Goal: Task Accomplishment & Management: Manage account settings

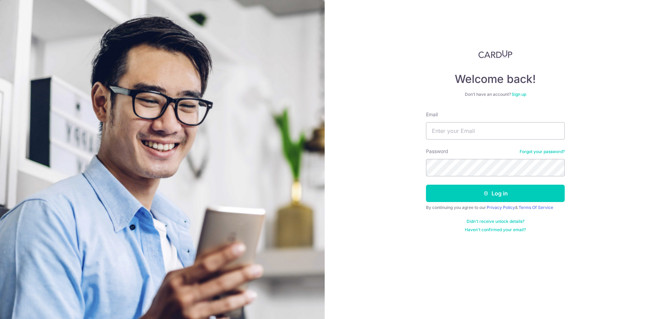
type input "[EMAIL_ADDRESS][DOMAIN_NAME]"
click at [511, 199] on button "Log in" at bounding box center [495, 193] width 139 height 17
